Goal: Task Accomplishment & Management: Complete application form

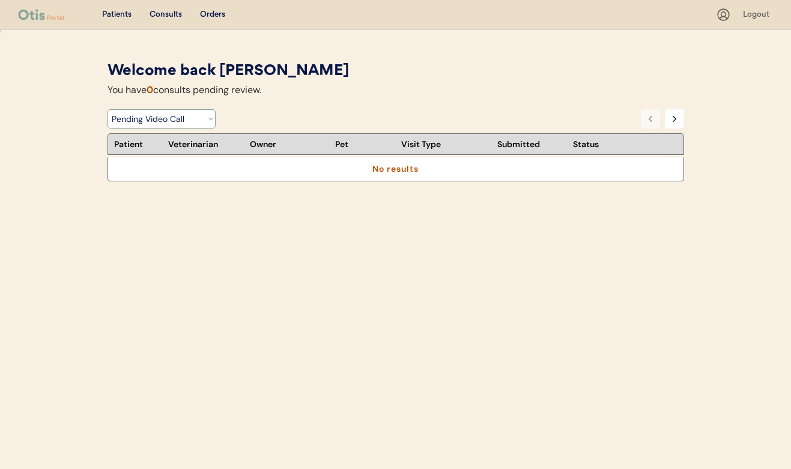
select select ""video_call_scheduled""
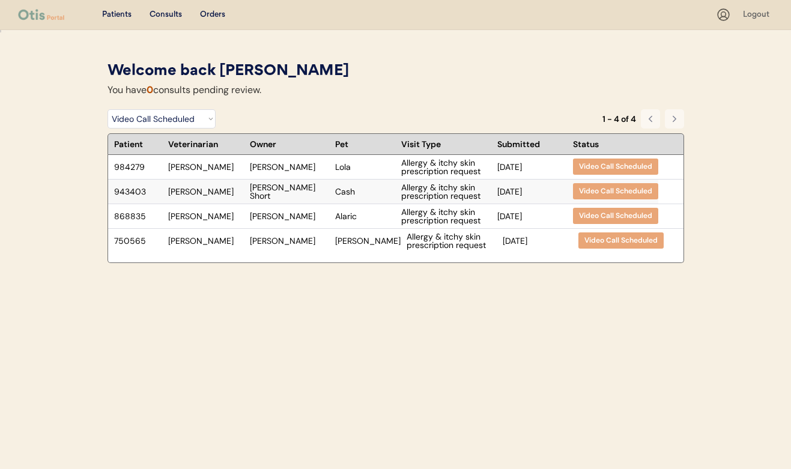
click at [435, 198] on div "Allergy & itchy skin prescription request" at bounding box center [446, 191] width 90 height 17
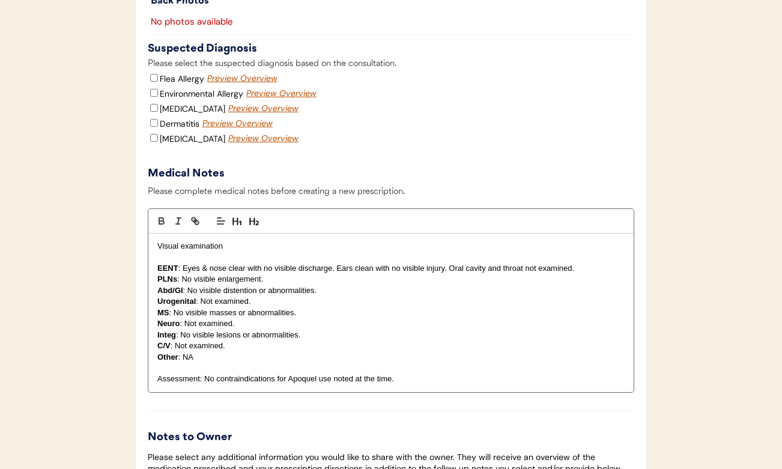
scroll to position [1566, 0]
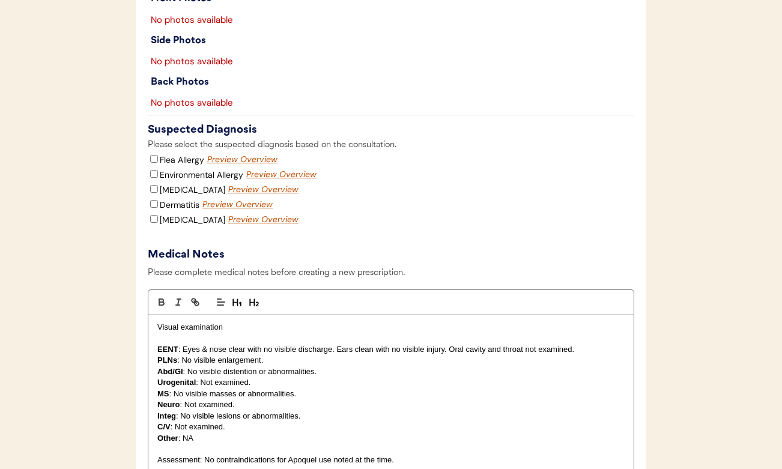
click at [153, 178] on input "Environmental Allergy" at bounding box center [154, 174] width 8 height 8
checkbox input "true"
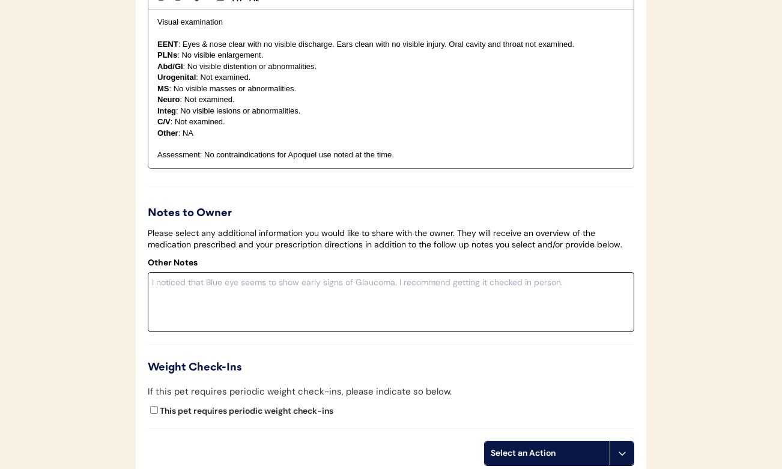
scroll to position [1873, 0]
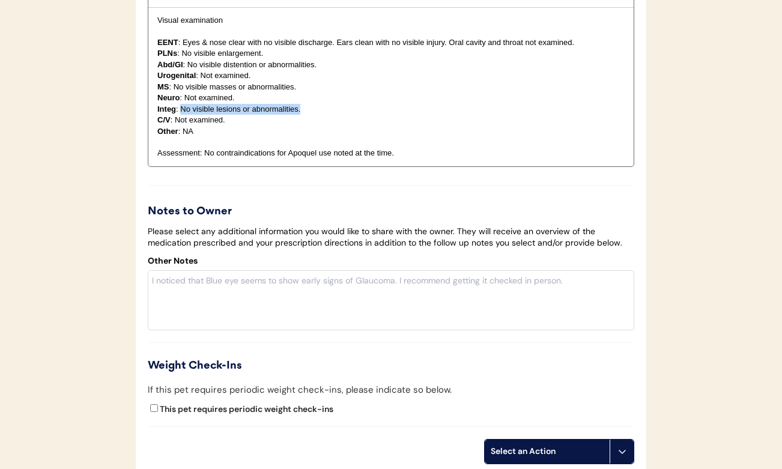
drag, startPoint x: 305, startPoint y: 123, endPoint x: 182, endPoint y: 124, distance: 123.1
click at [182, 115] on p "Integ : No visible lesions or abnormalities." at bounding box center [390, 109] width 467 height 11
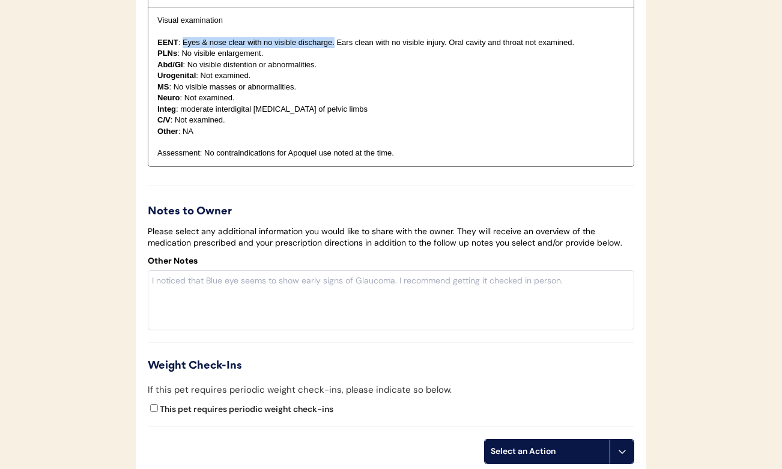
drag, startPoint x: 335, startPoint y: 56, endPoint x: 184, endPoint y: 58, distance: 150.8
click at [184, 48] on p "EENT : Eyes & nose clear with no visible discharge. Ears clean with no visible …" at bounding box center [390, 42] width 467 height 11
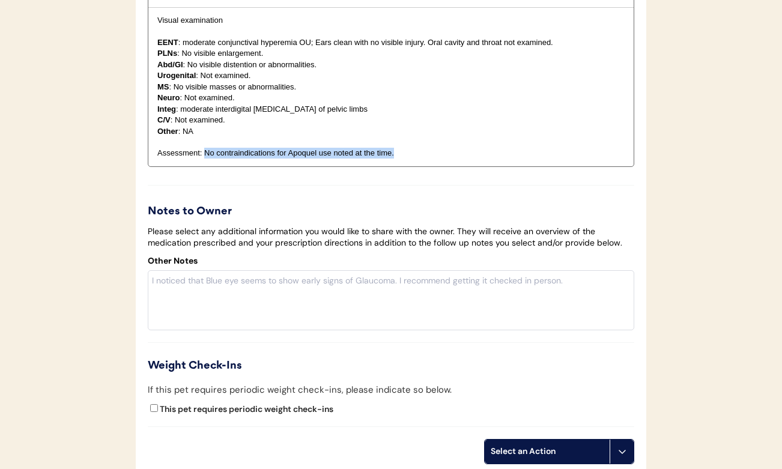
drag, startPoint x: 401, startPoint y: 167, endPoint x: 207, endPoint y: 164, distance: 194.0
click at [207, 159] on p "Assessment: No contraindications for Apoquel use noted at the time." at bounding box center [390, 153] width 467 height 11
